Goal: Transaction & Acquisition: Obtain resource

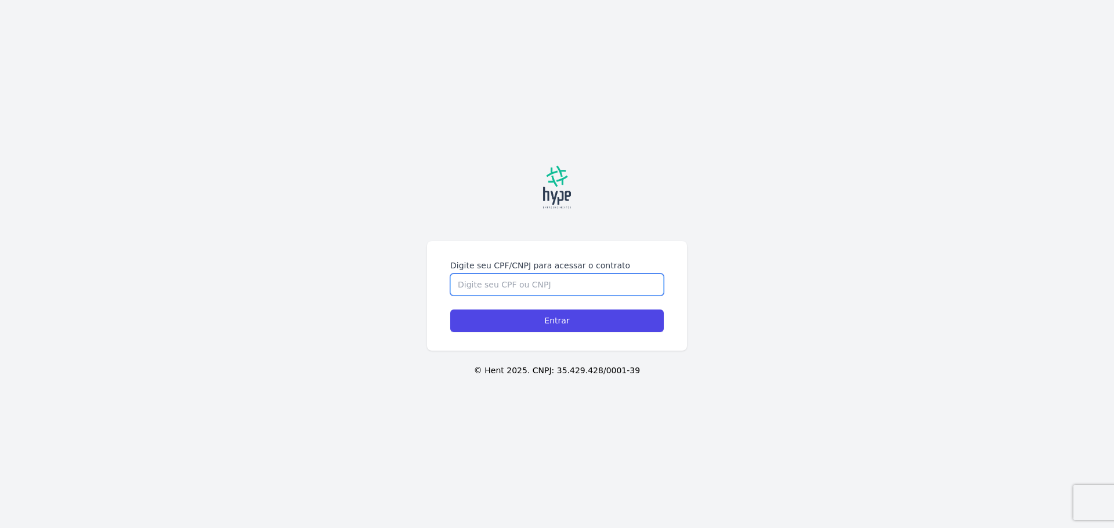
drag, startPoint x: 560, startPoint y: 297, endPoint x: 575, endPoint y: 285, distance: 18.9
click at [563, 295] on form "Digite seu CPF/CNPJ para acessar o contrato Entrar" at bounding box center [556, 296] width 213 height 73
click at [575, 285] on input "Digite seu CPF/CNPJ para acessar o contrato" at bounding box center [556, 285] width 213 height 22
type input "07479577974"
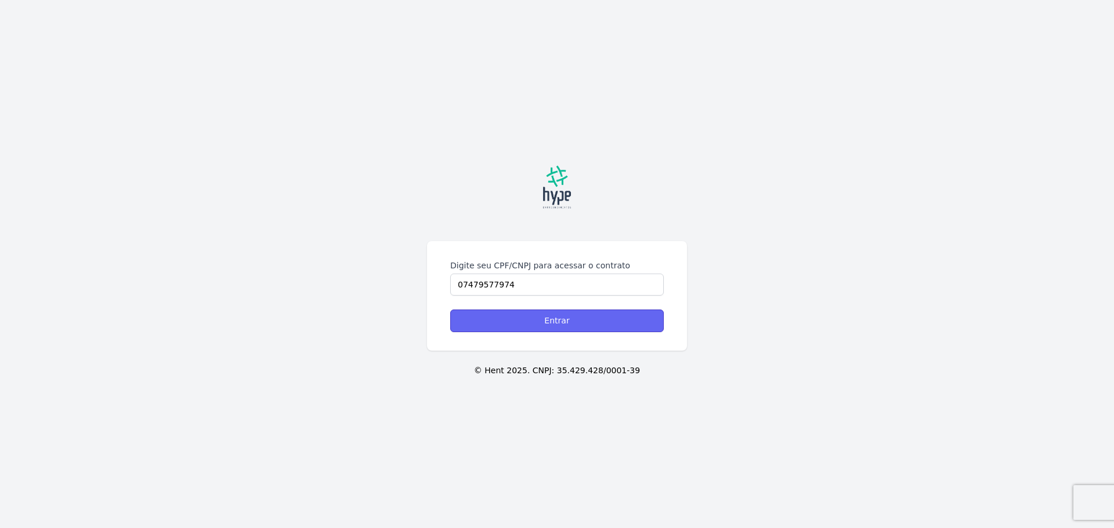
click at [570, 323] on input "Entrar" at bounding box center [556, 321] width 213 height 23
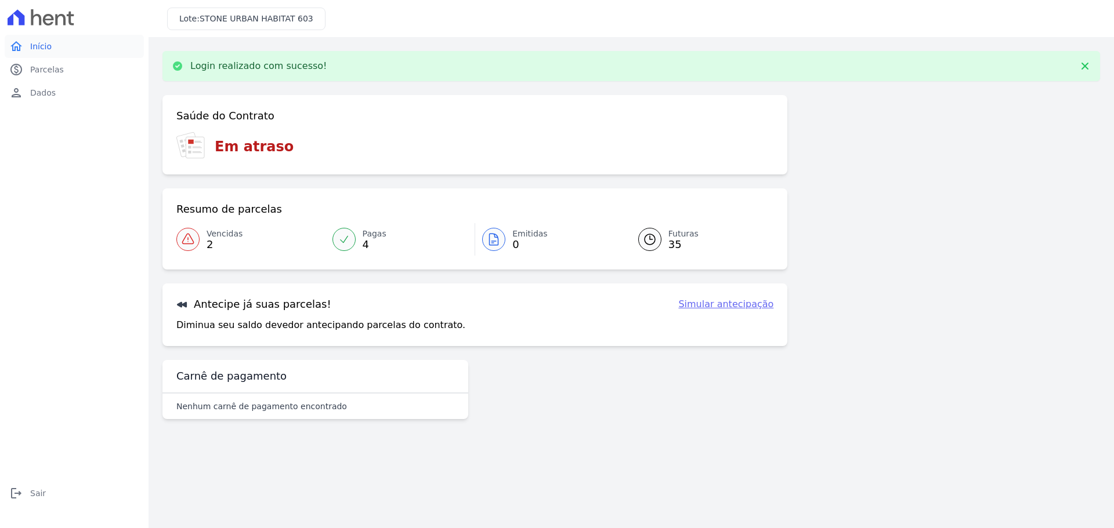
click at [49, 46] on span "Início" at bounding box center [40, 47] width 21 height 12
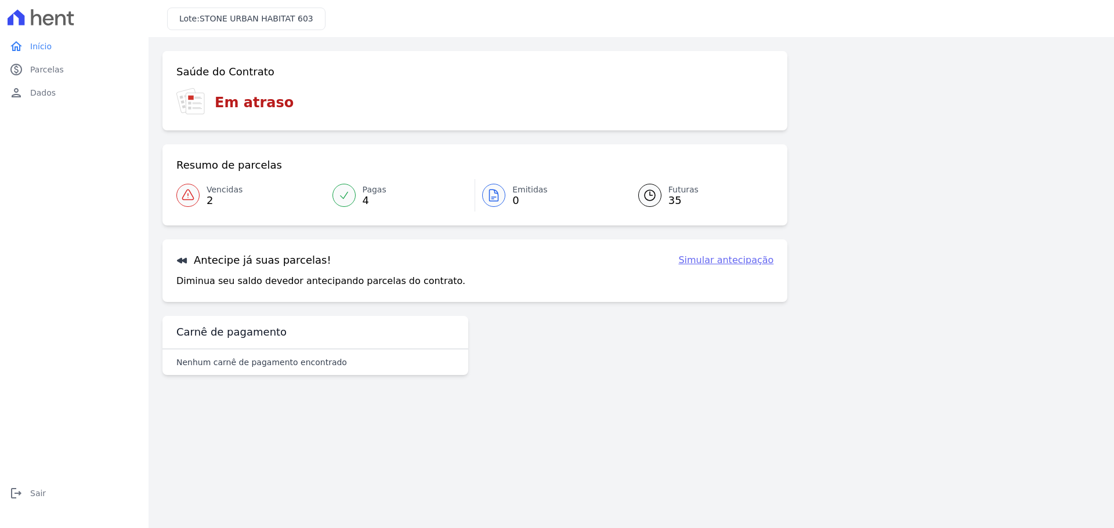
click at [220, 194] on span "Vencidas" at bounding box center [225, 190] width 36 height 12
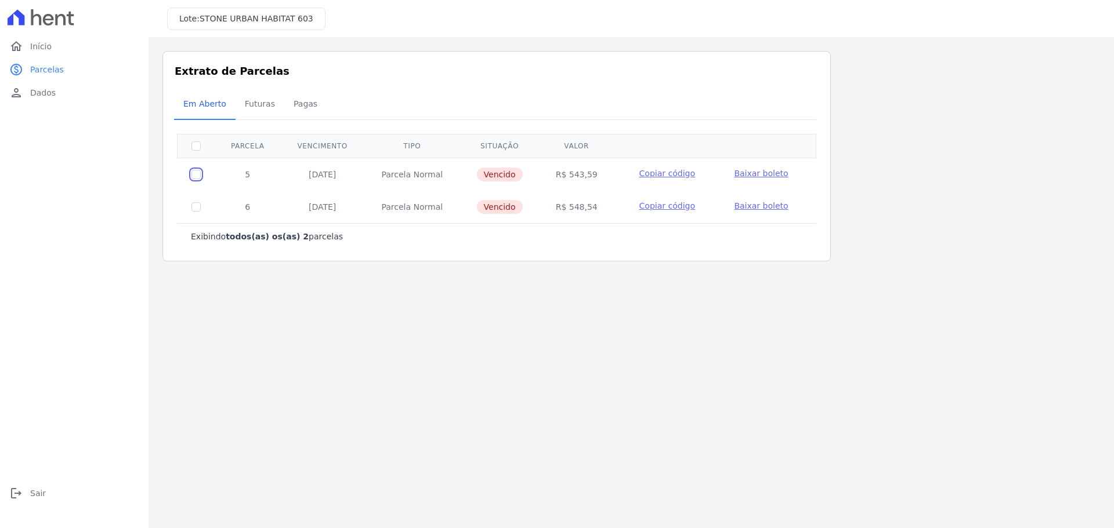
click at [194, 173] on input "checkbox" at bounding box center [195, 174] width 9 height 9
checkbox input "true"
click at [194, 204] on input "checkbox" at bounding box center [195, 206] width 9 height 9
checkbox input "true"
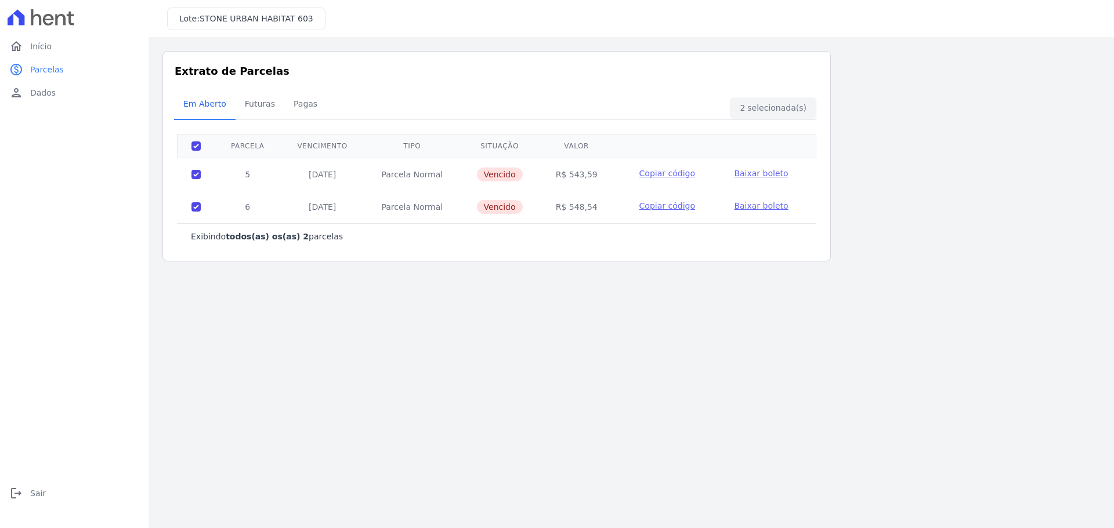
click at [446, 362] on main "Listagem de parcelas Baixar PDF Extrato de Parcelas Em Aberto Futuras Pagas 2 s…" at bounding box center [631, 282] width 965 height 491
drag, startPoint x: 422, startPoint y: 343, endPoint x: 245, endPoint y: 225, distance: 213.0
click at [413, 338] on main "Listagem de parcelas Baixar PDF Extrato de Parcelas Em Aberto Futuras Pagas 2 s…" at bounding box center [631, 282] width 965 height 491
click at [195, 149] on input "checkbox" at bounding box center [195, 146] width 9 height 9
checkbox input "false"
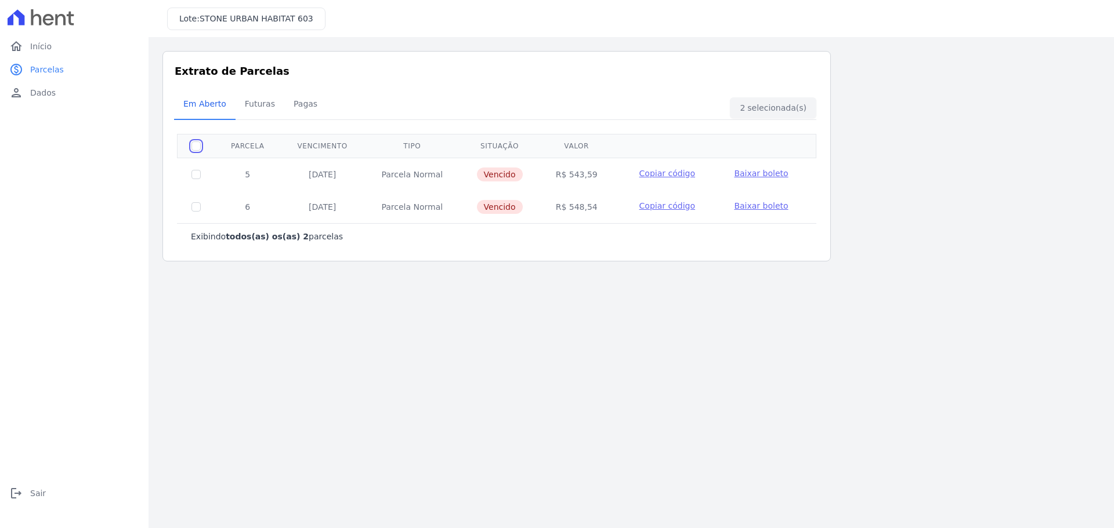
checkbox input "false"
drag, startPoint x: 494, startPoint y: 283, endPoint x: 457, endPoint y: 260, distance: 43.5
drag, startPoint x: 457, startPoint y: 260, endPoint x: 985, endPoint y: 105, distance: 550.8
click at [983, 107] on div "Listagem de parcelas Baixar PDF Extrato de Parcelas Em Aberto Futuras Pagas 0 s…" at bounding box center [630, 156] width 937 height 211
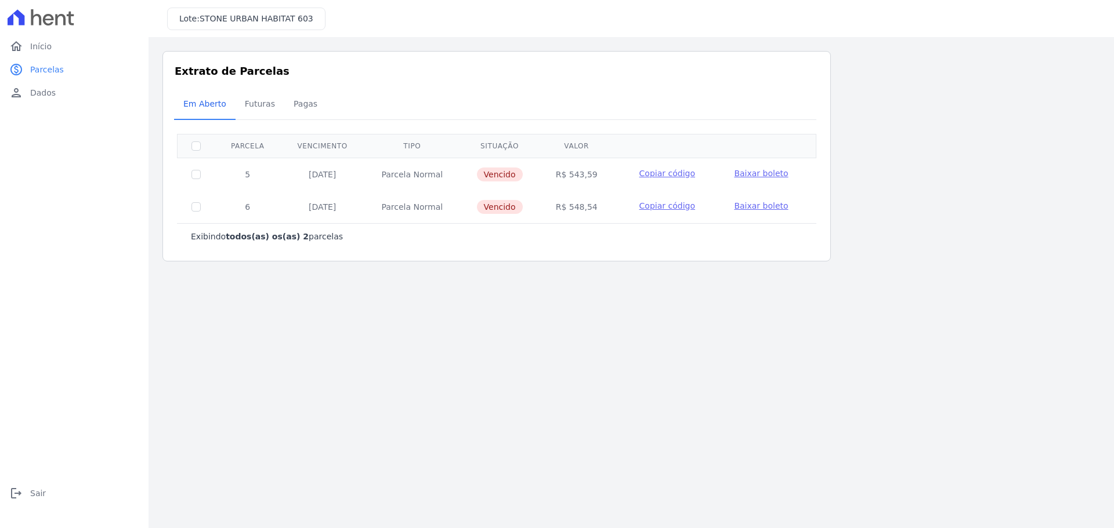
click at [757, 173] on span "Baixar boleto" at bounding box center [761, 173] width 54 height 9
click at [747, 207] on span "Baixar boleto" at bounding box center [761, 205] width 54 height 9
click at [268, 106] on span "Futuras" at bounding box center [260, 103] width 44 height 23
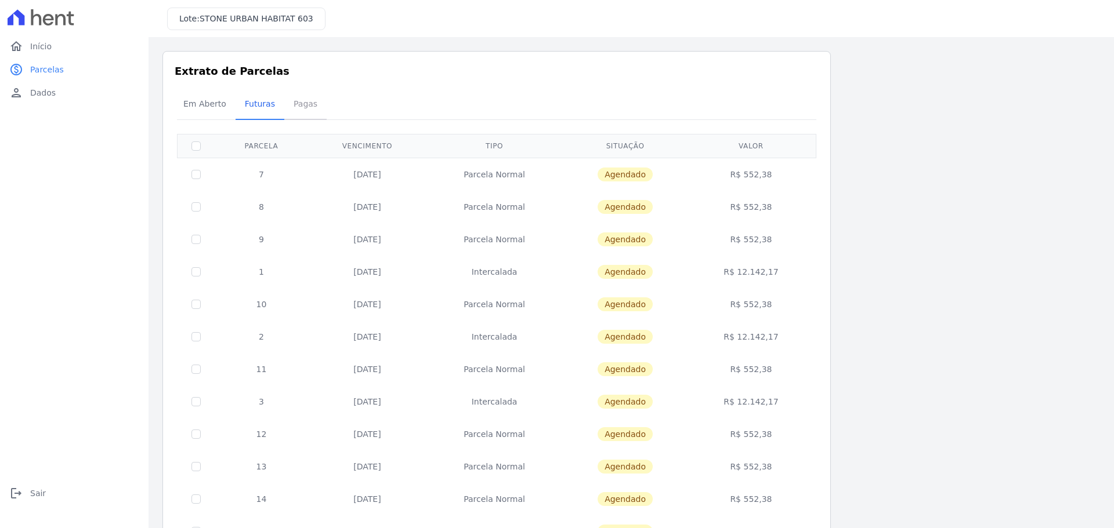
click at [300, 103] on span "Pagas" at bounding box center [306, 103] width 38 height 23
